Goal: Task Accomplishment & Management: Manage account settings

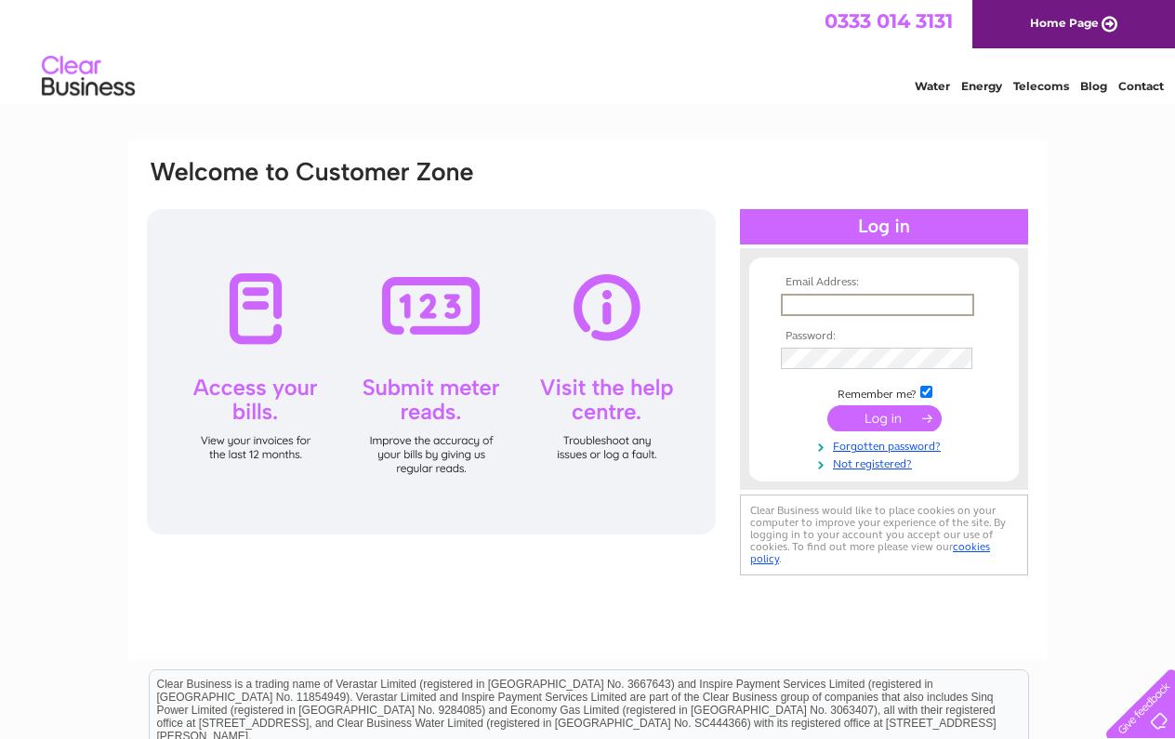
type input "mail@crocksofbungay.co.uk"
click at [884, 417] on input "submit" at bounding box center [885, 418] width 114 height 26
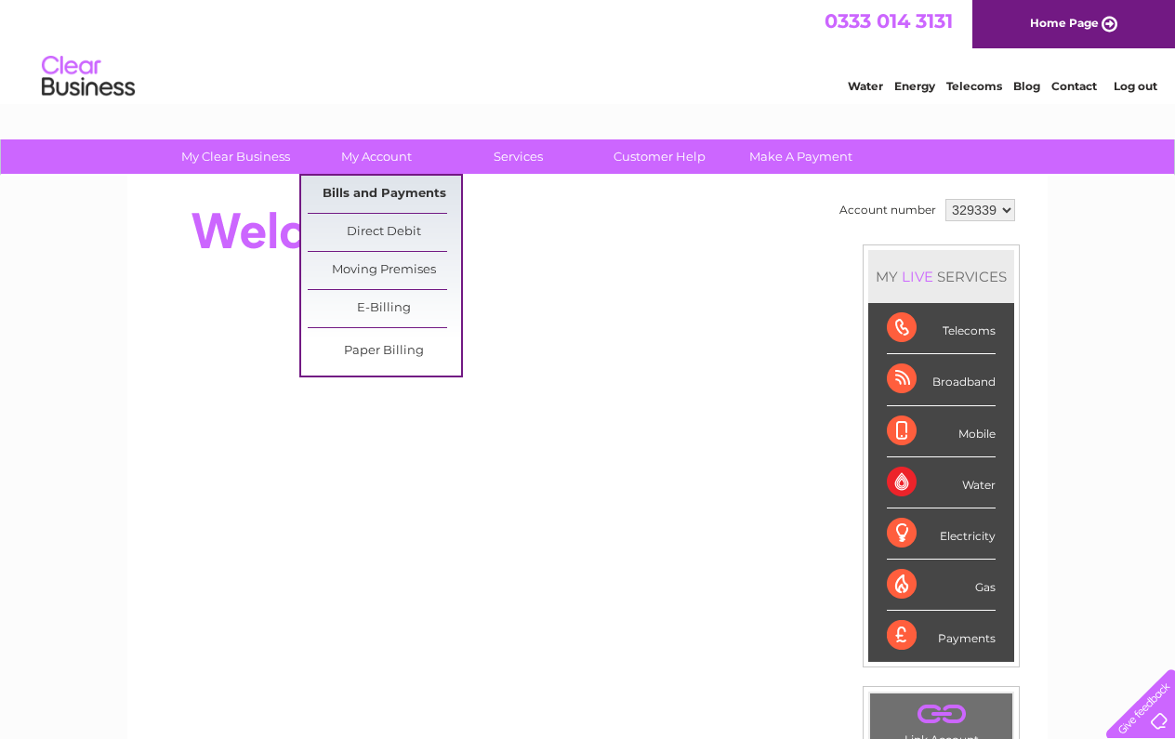
click at [379, 195] on link "Bills and Payments" at bounding box center [384, 194] width 153 height 37
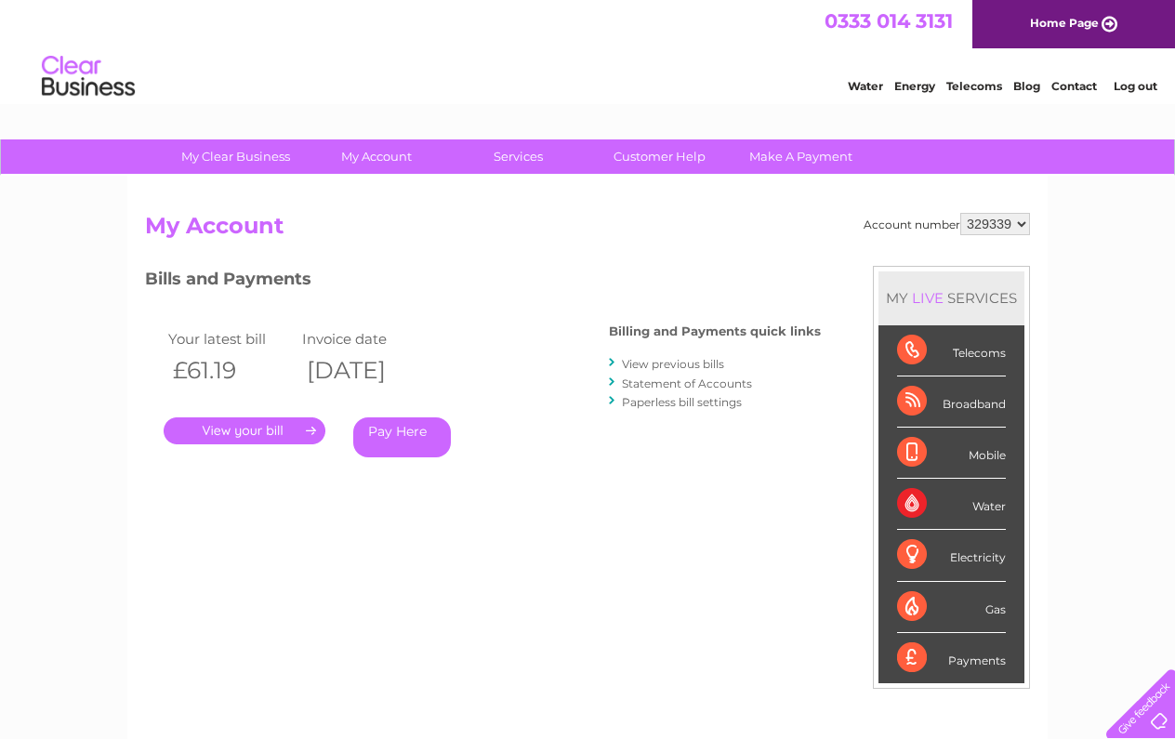
click at [276, 433] on link "." at bounding box center [245, 430] width 162 height 27
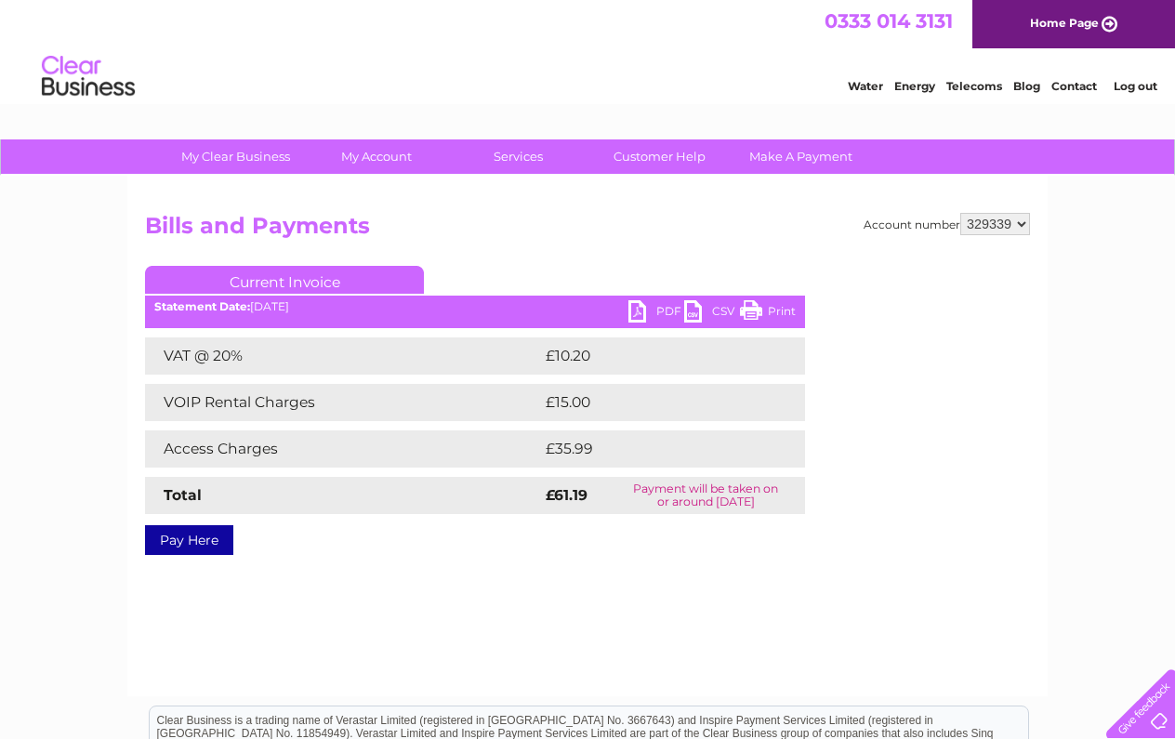
click at [656, 309] on link "PDF" at bounding box center [657, 313] width 56 height 27
